Goal: Task Accomplishment & Management: Manage account settings

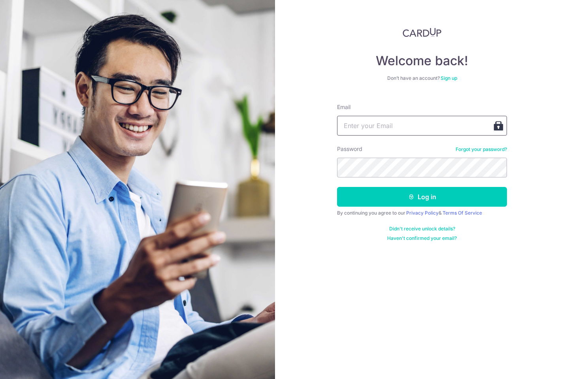
click at [381, 124] on input "Email" at bounding box center [422, 126] width 170 height 20
type input "[EMAIL_ADDRESS][DOMAIN_NAME]"
click at [337, 187] on button "Log in" at bounding box center [422, 197] width 170 height 20
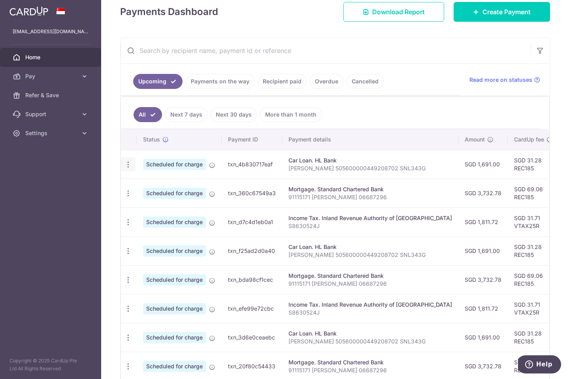
scroll to position [116, 0]
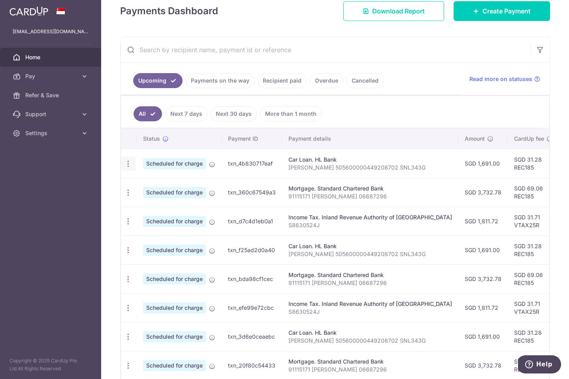
click at [130, 164] on icon "button" at bounding box center [128, 164] width 8 height 8
click at [162, 204] on span "Cancel payment" at bounding box center [170, 204] width 53 height 9
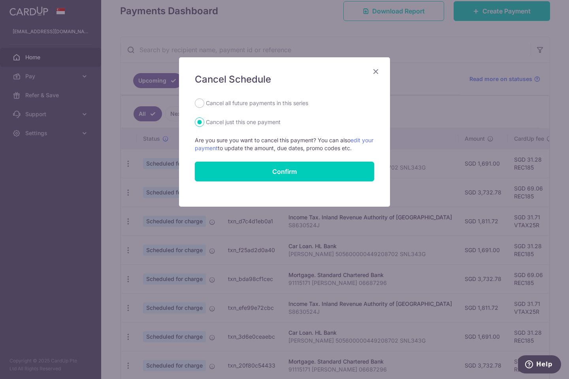
click at [264, 102] on label "Cancel all future payments in this series" at bounding box center [257, 102] width 102 height 9
click at [204, 102] on input "Cancel all future payments in this series" at bounding box center [199, 102] width 9 height 9
radio input "true"
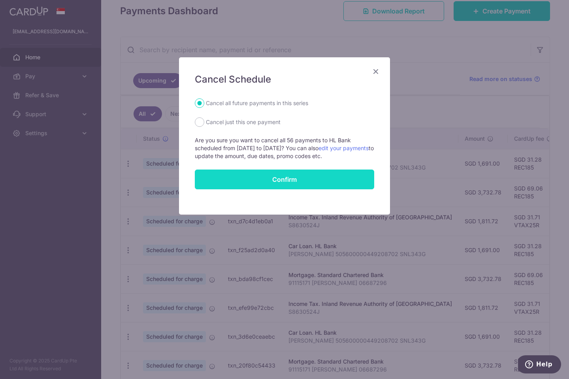
click at [276, 176] on button "Confirm" at bounding box center [284, 180] width 179 height 20
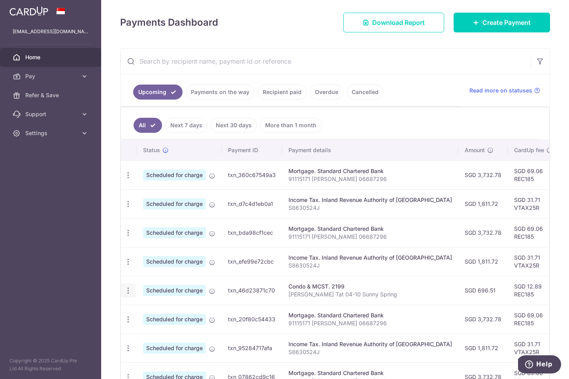
click at [127, 289] on icon "button" at bounding box center [128, 291] width 8 height 8
click at [156, 332] on span "Cancel payment" at bounding box center [170, 331] width 53 height 9
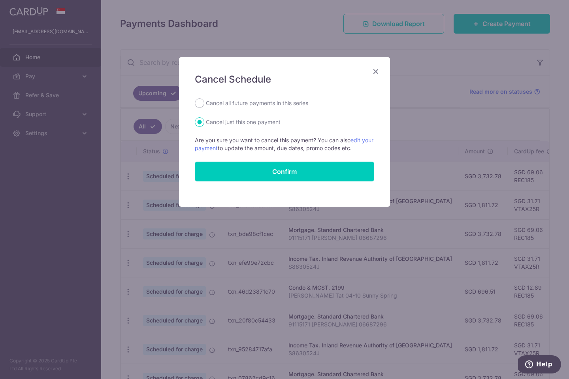
click at [252, 101] on label "Cancel all future payments in this series" at bounding box center [257, 102] width 102 height 9
click at [204, 101] on input "Cancel all future payments in this series" at bounding box center [199, 102] width 9 height 9
radio input "true"
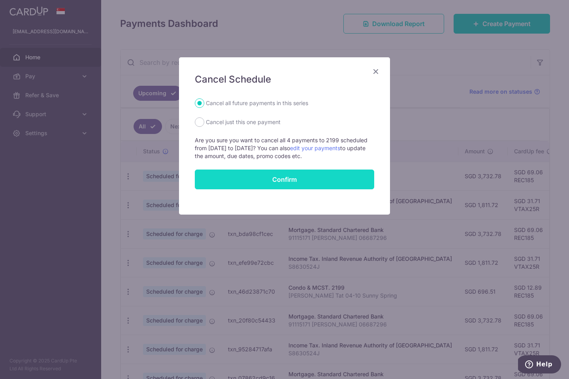
click at [260, 177] on button "Confirm" at bounding box center [284, 180] width 179 height 20
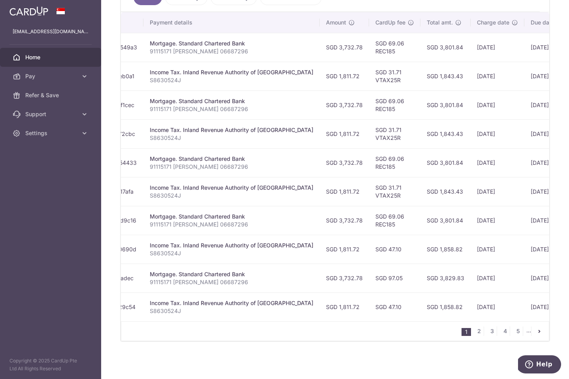
scroll to position [0, 186]
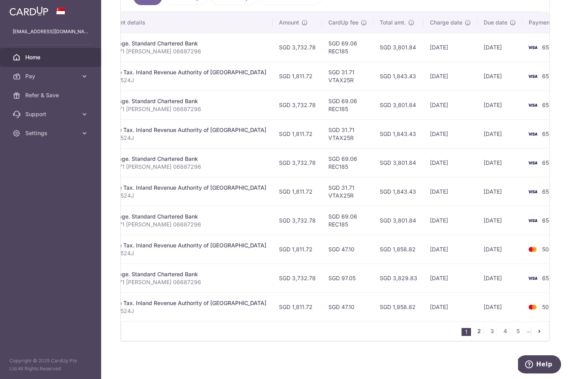
click at [480, 329] on link "2" at bounding box center [478, 331] width 9 height 9
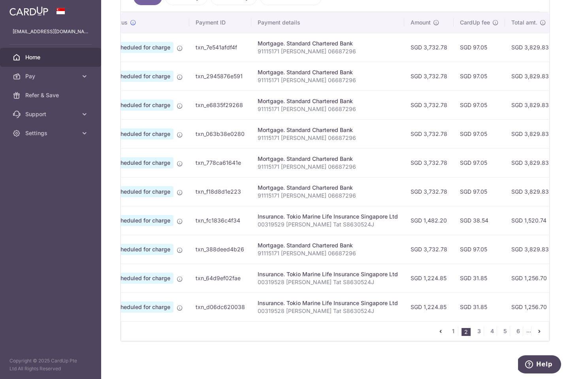
scroll to position [0, 0]
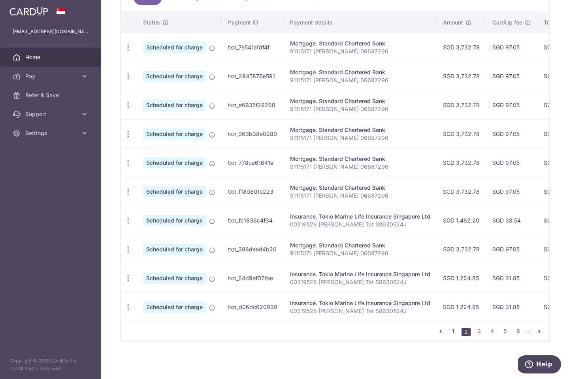
click at [453, 330] on link "1" at bounding box center [453, 331] width 9 height 9
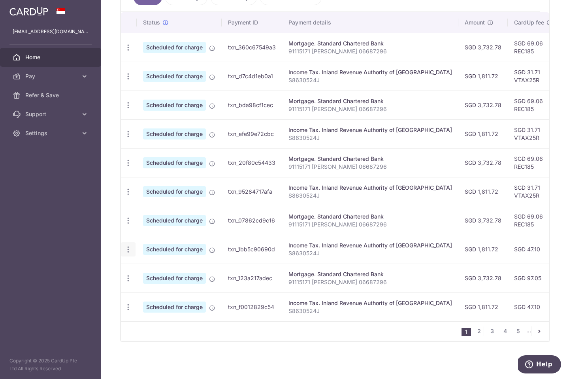
click at [128, 247] on icon "button" at bounding box center [128, 249] width 8 height 8
click at [145, 269] on span "Update payment" at bounding box center [170, 270] width 54 height 9
radio input "true"
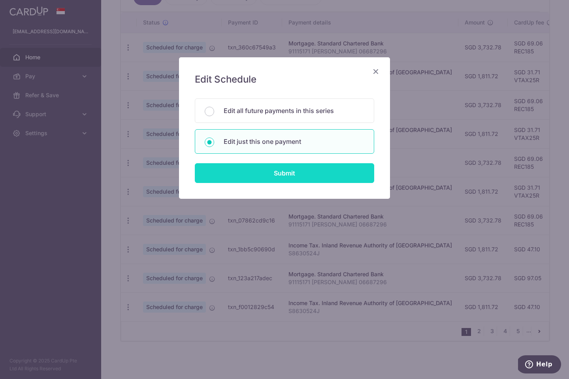
click at [297, 175] on input "Submit" at bounding box center [284, 173] width 179 height 20
radio input "true"
type input "1,811.72"
type input "[DATE]"
type input "S8630524J"
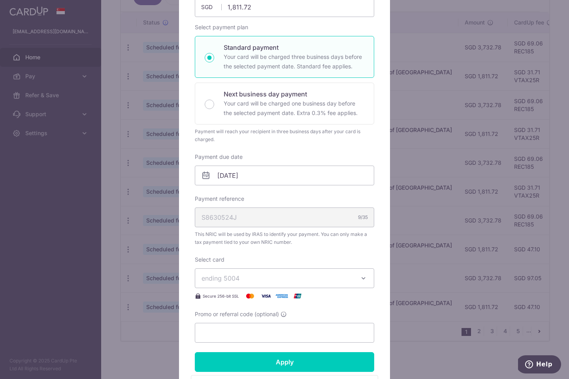
scroll to position [206, 0]
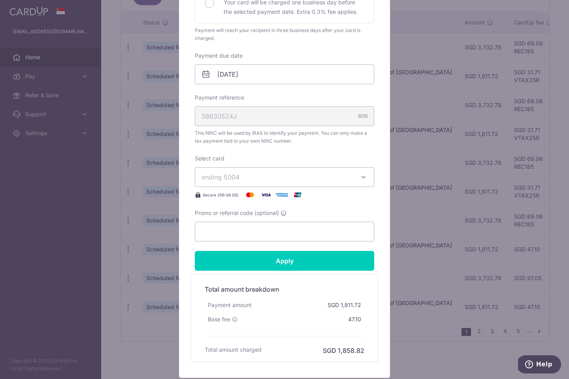
click at [281, 177] on span "ending 5004" at bounding box center [278, 176] width 152 height 9
click at [272, 216] on span "**** 6572" at bounding box center [285, 213] width 166 height 9
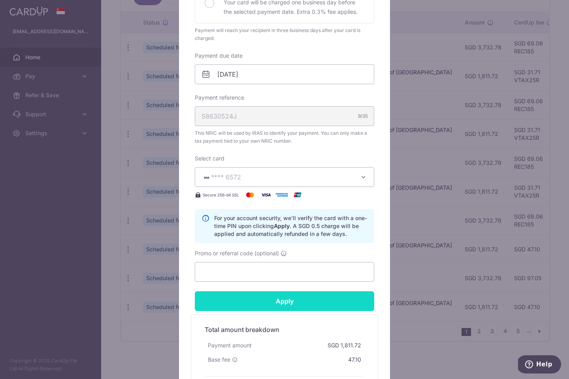
click at [282, 299] on input "Apply" at bounding box center [284, 301] width 179 height 20
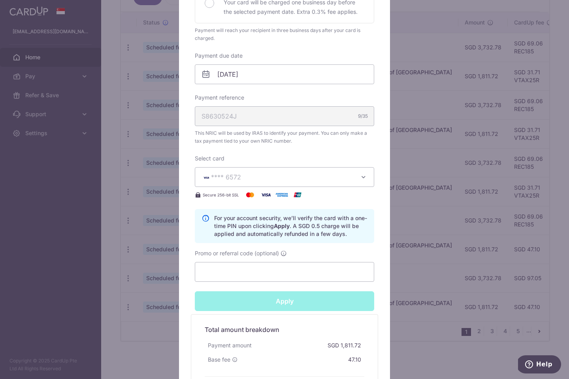
scroll to position [205, 0]
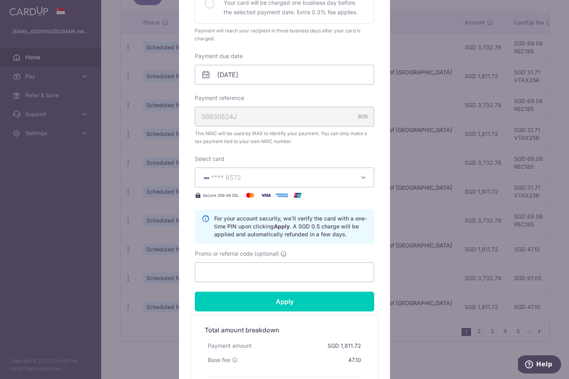
type input "Successfully Applied"
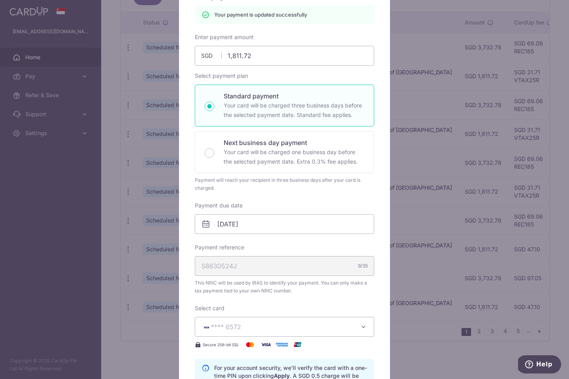
scroll to position [39, 0]
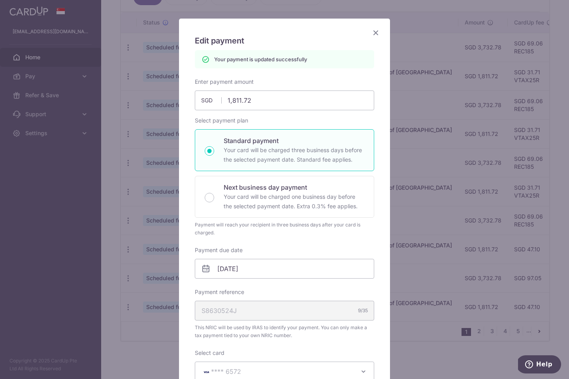
click at [373, 32] on icon "Close" at bounding box center [375, 33] width 9 height 10
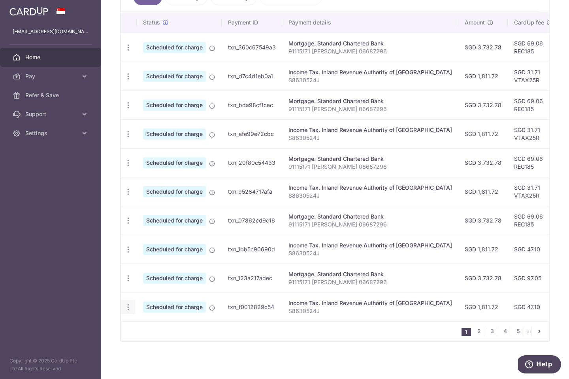
click at [127, 308] on icon "button" at bounding box center [128, 307] width 8 height 8
click at [149, 325] on span "Update payment" at bounding box center [170, 328] width 54 height 9
radio input "true"
type input "1,811.72"
type input "[DATE]"
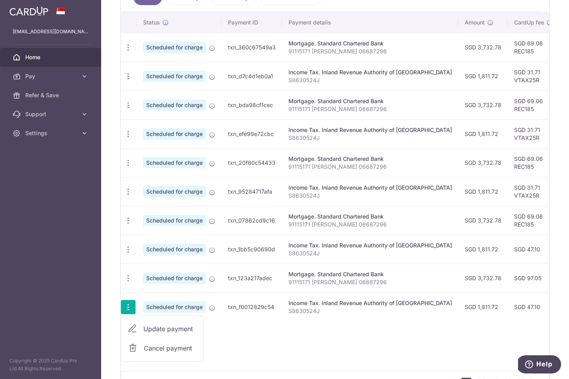
type input "S8630524J"
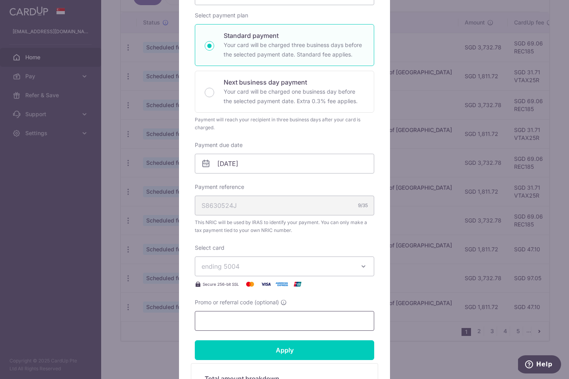
scroll to position [117, 0]
click at [282, 275] on button "ending 5004" at bounding box center [284, 266] width 179 height 20
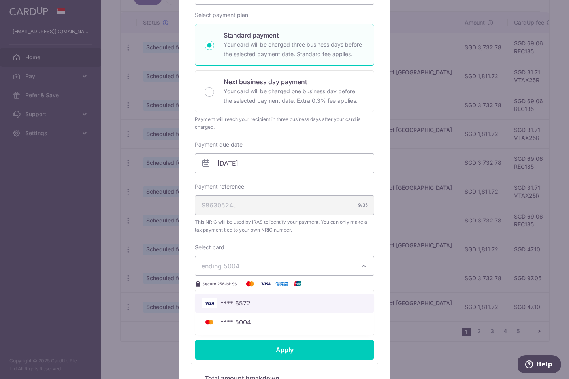
click at [271, 297] on link "**** 6572" at bounding box center [284, 303] width 179 height 19
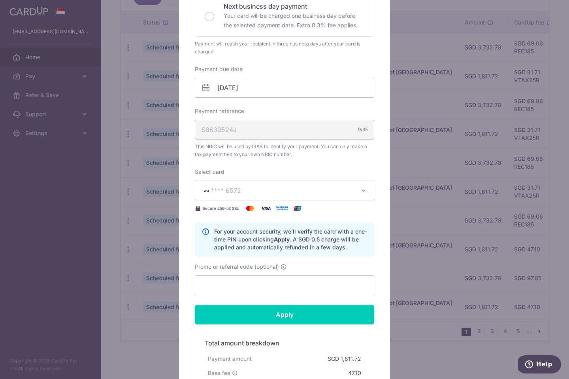
scroll to position [206, 0]
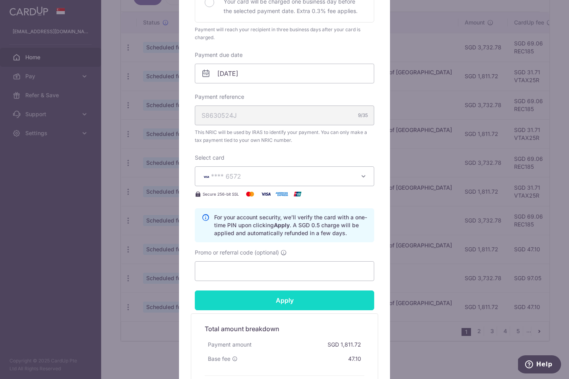
click at [283, 295] on input "Apply" at bounding box center [284, 301] width 179 height 20
